Goal: Task Accomplishment & Management: Use online tool/utility

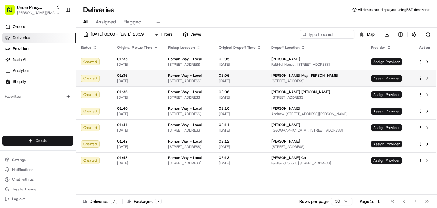
click at [389, 79] on span "Assign Provider" at bounding box center [387, 78] width 31 height 7
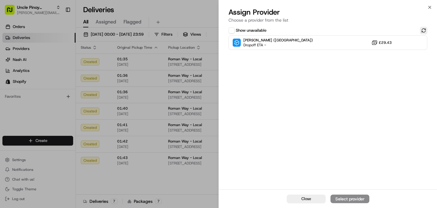
click at [424, 29] on button at bounding box center [423, 30] width 7 height 7
click at [431, 5] on icon "button" at bounding box center [430, 7] width 5 height 5
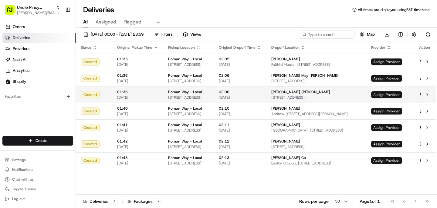
click at [394, 95] on span "Assign Provider" at bounding box center [387, 94] width 31 height 7
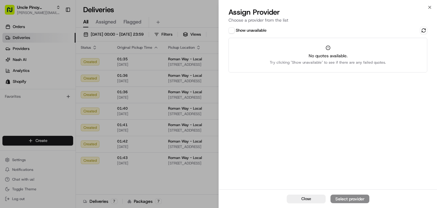
click at [419, 32] on div "Show unavailable" at bounding box center [328, 30] width 199 height 7
click at [424, 28] on button at bounding box center [423, 30] width 7 height 7
click at [431, 6] on icon "button" at bounding box center [430, 7] width 2 height 2
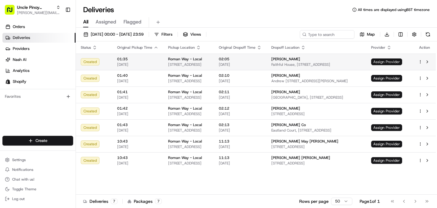
click at [393, 63] on span "Assign Provider" at bounding box center [387, 61] width 31 height 7
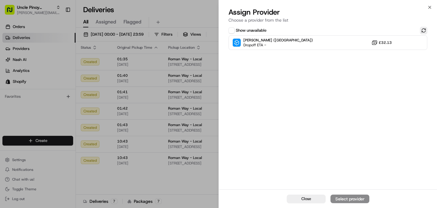
click at [424, 30] on button at bounding box center [423, 30] width 7 height 7
click at [430, 6] on icon "button" at bounding box center [430, 7] width 5 height 5
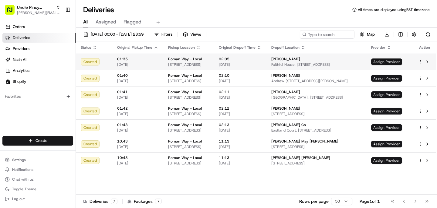
click at [396, 63] on span "Assign Provider" at bounding box center [387, 61] width 31 height 7
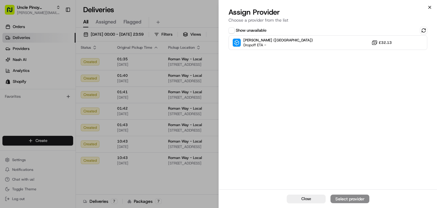
click at [431, 6] on icon "button" at bounding box center [430, 7] width 2 height 2
